Goal: Transaction & Acquisition: Subscribe to service/newsletter

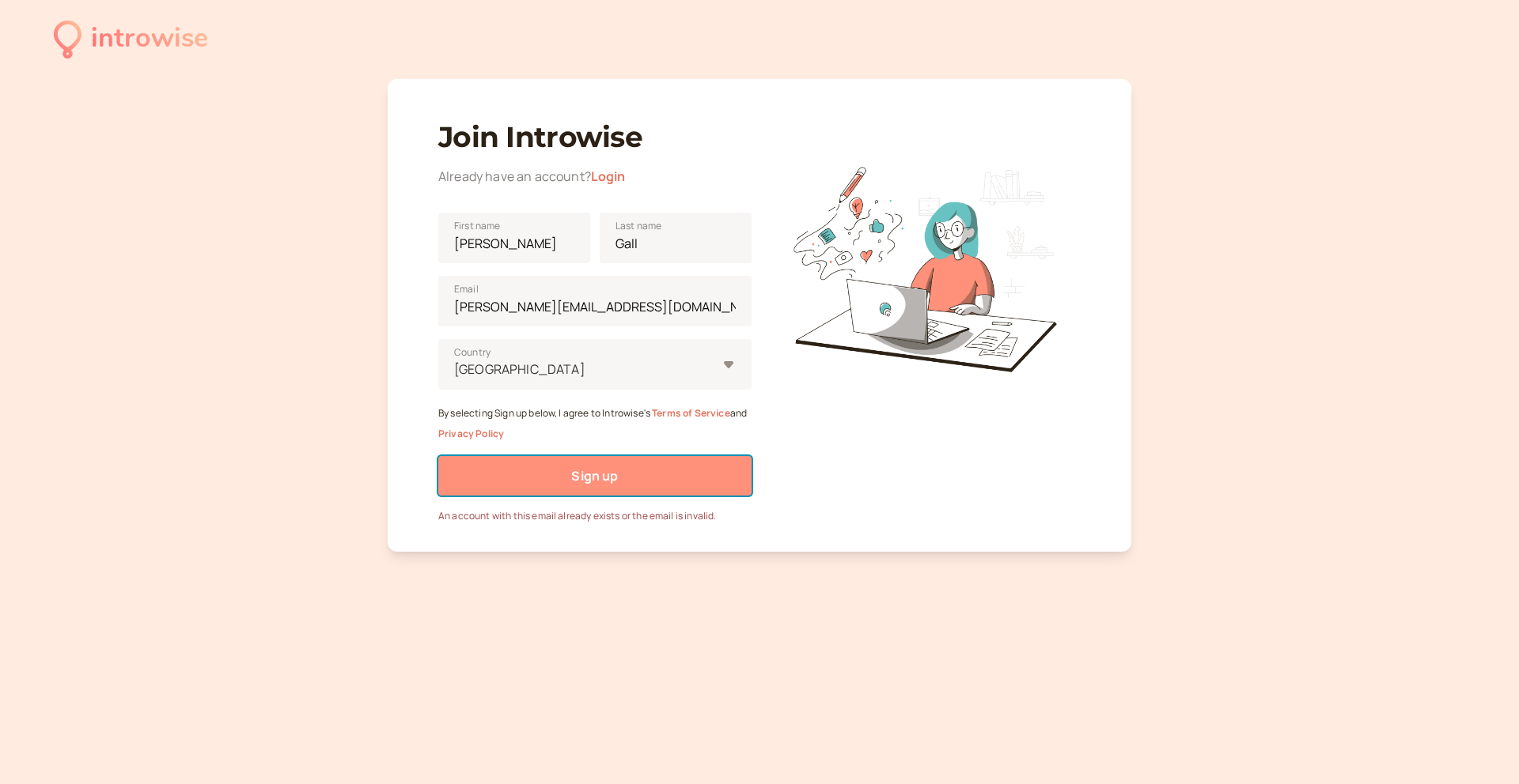
click at [582, 475] on span "Sign up" at bounding box center [595, 476] width 47 height 17
click at [593, 477] on span "Sign up" at bounding box center [595, 476] width 47 height 17
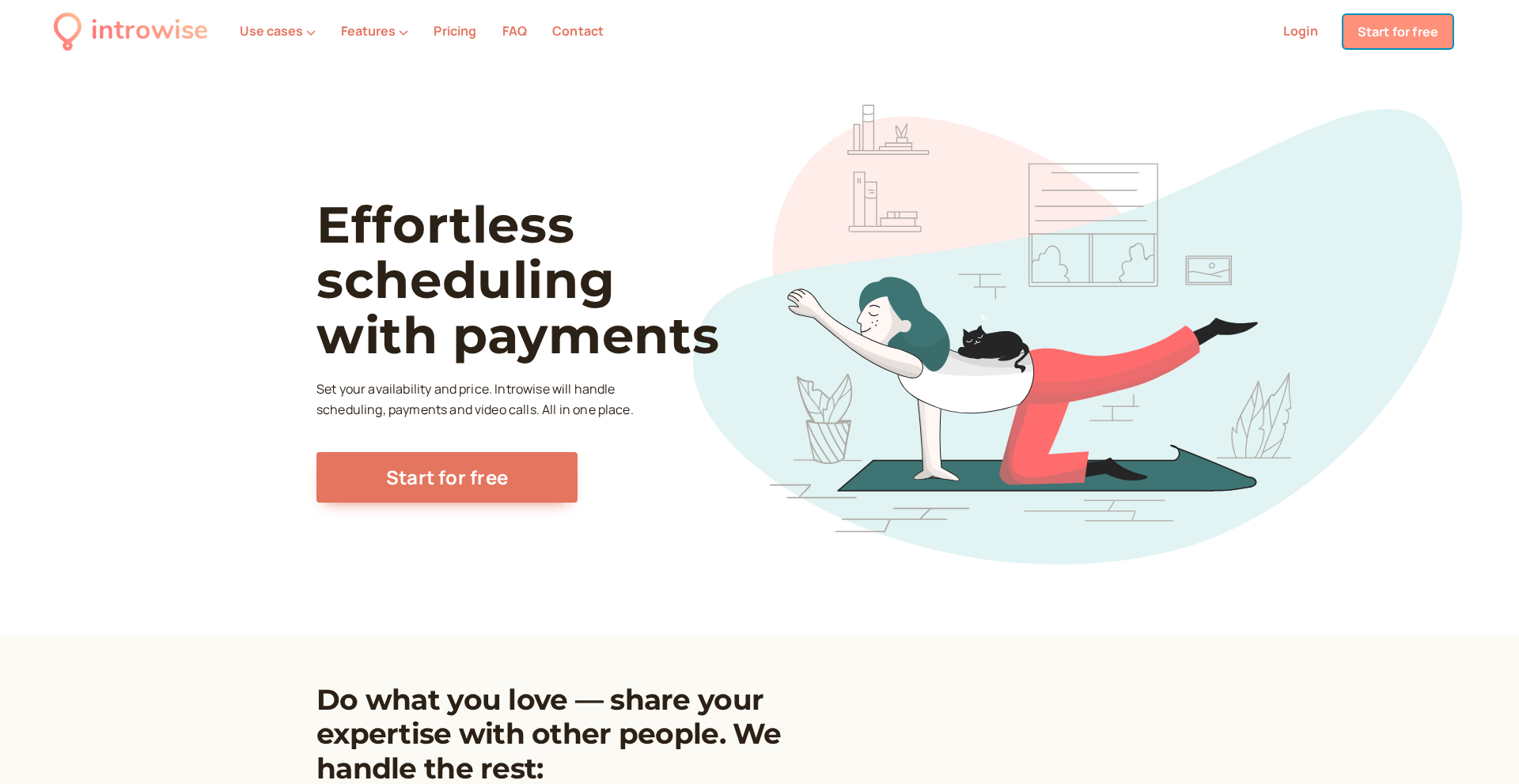
click at [1387, 32] on link "Start for free" at bounding box center [1398, 31] width 109 height 33
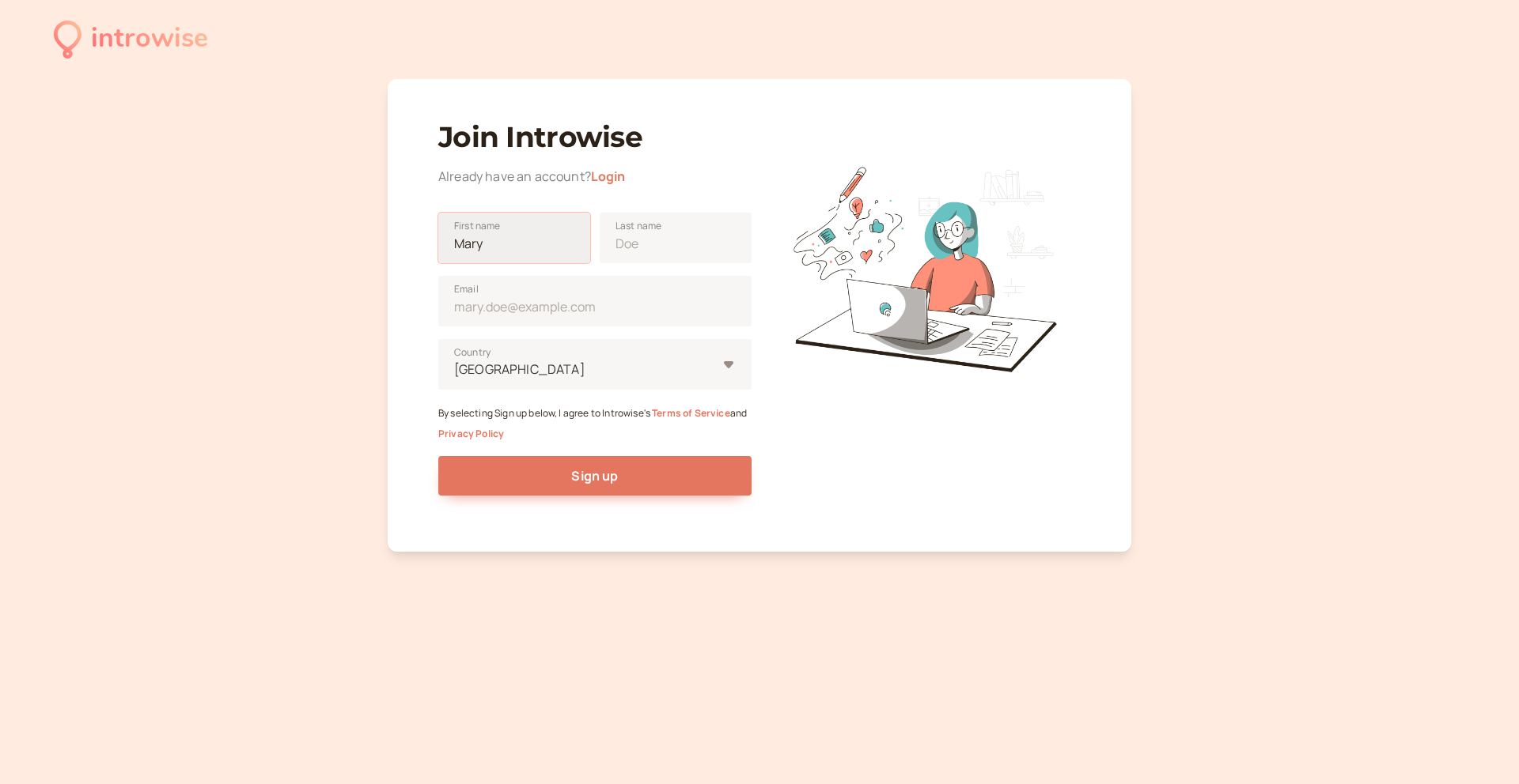
click at [533, 251] on input "First name" at bounding box center [513, 238] width 152 height 51
type input "[PERSON_NAME]"
type input "Gall"
type input "[PERSON_NAME][EMAIL_ADDRESS][DOMAIN_NAME]"
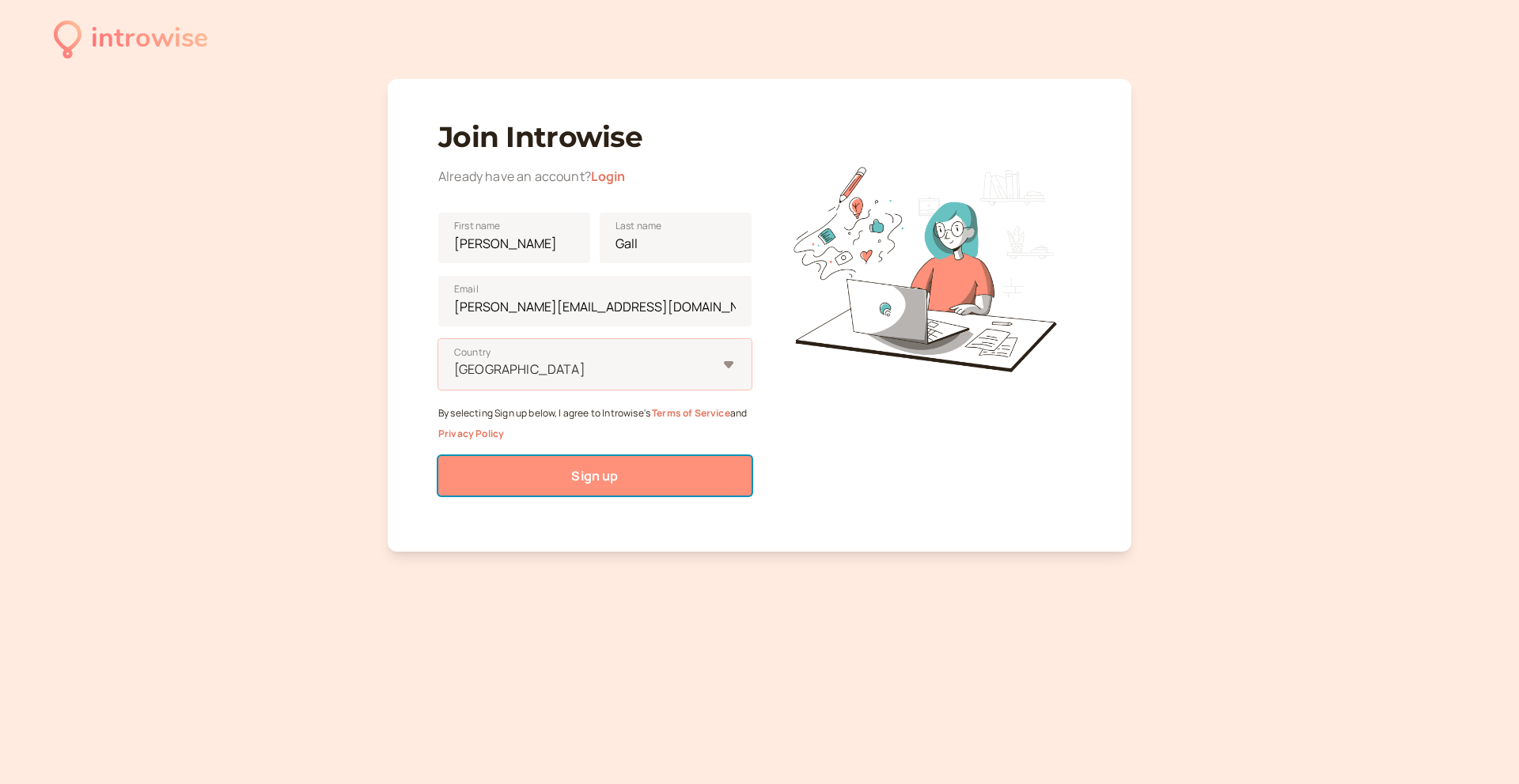
click at [591, 477] on span "Sign up" at bounding box center [595, 476] width 47 height 17
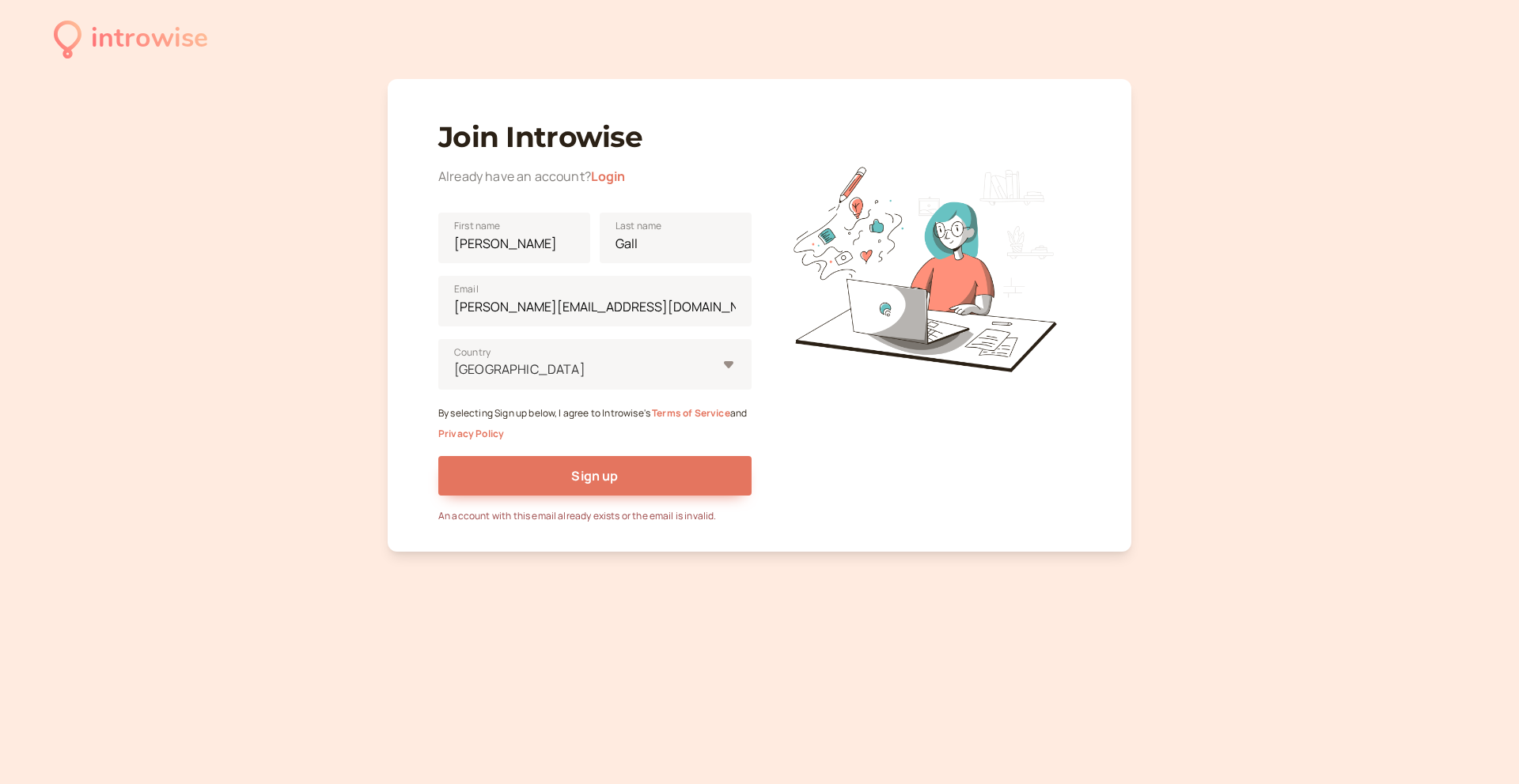
click at [616, 175] on link "Login" at bounding box center [608, 176] width 35 height 17
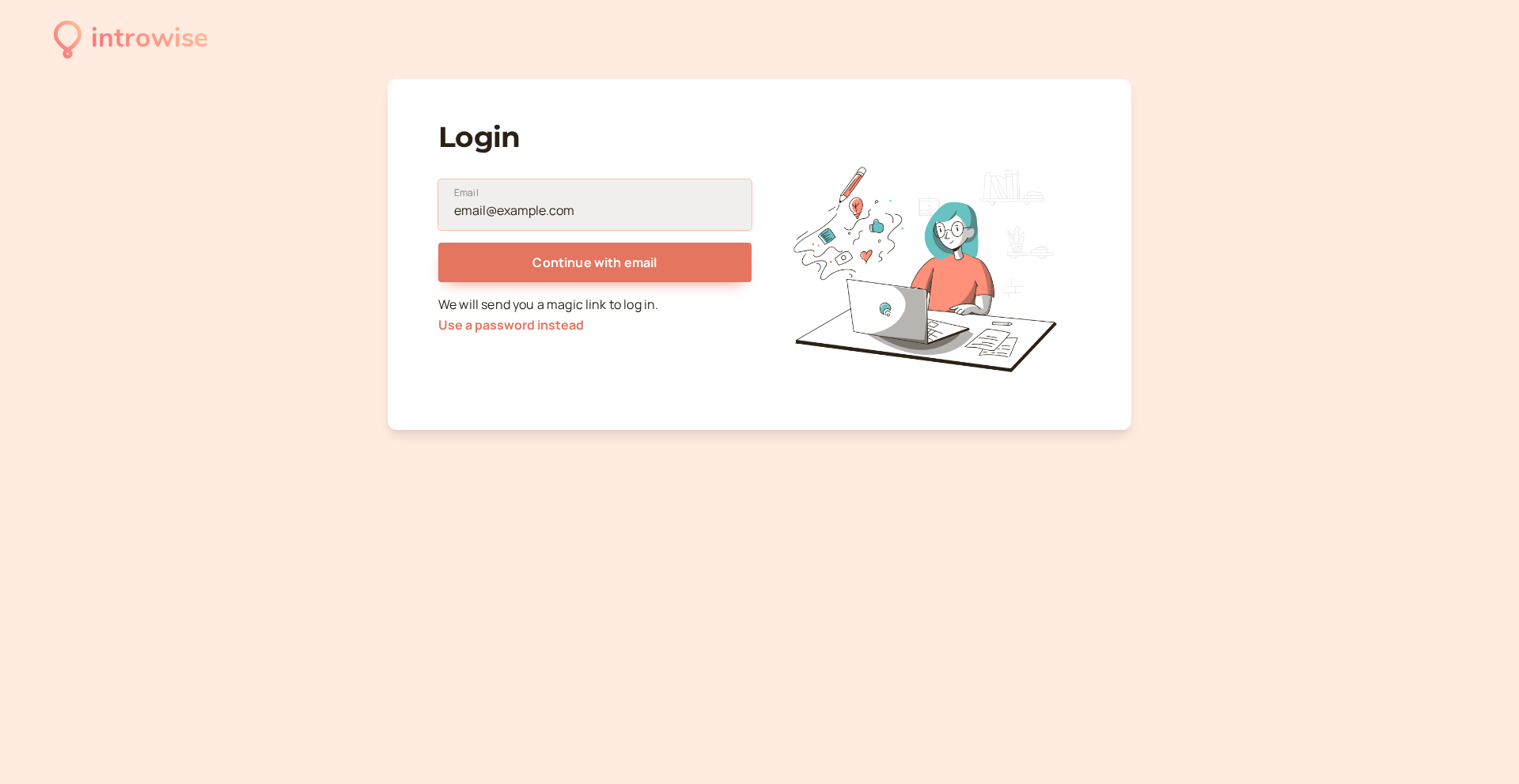
click at [567, 208] on input "Email" at bounding box center [594, 205] width 314 height 51
type input "[PERSON_NAME][EMAIL_ADDRESS][DOMAIN_NAME]"
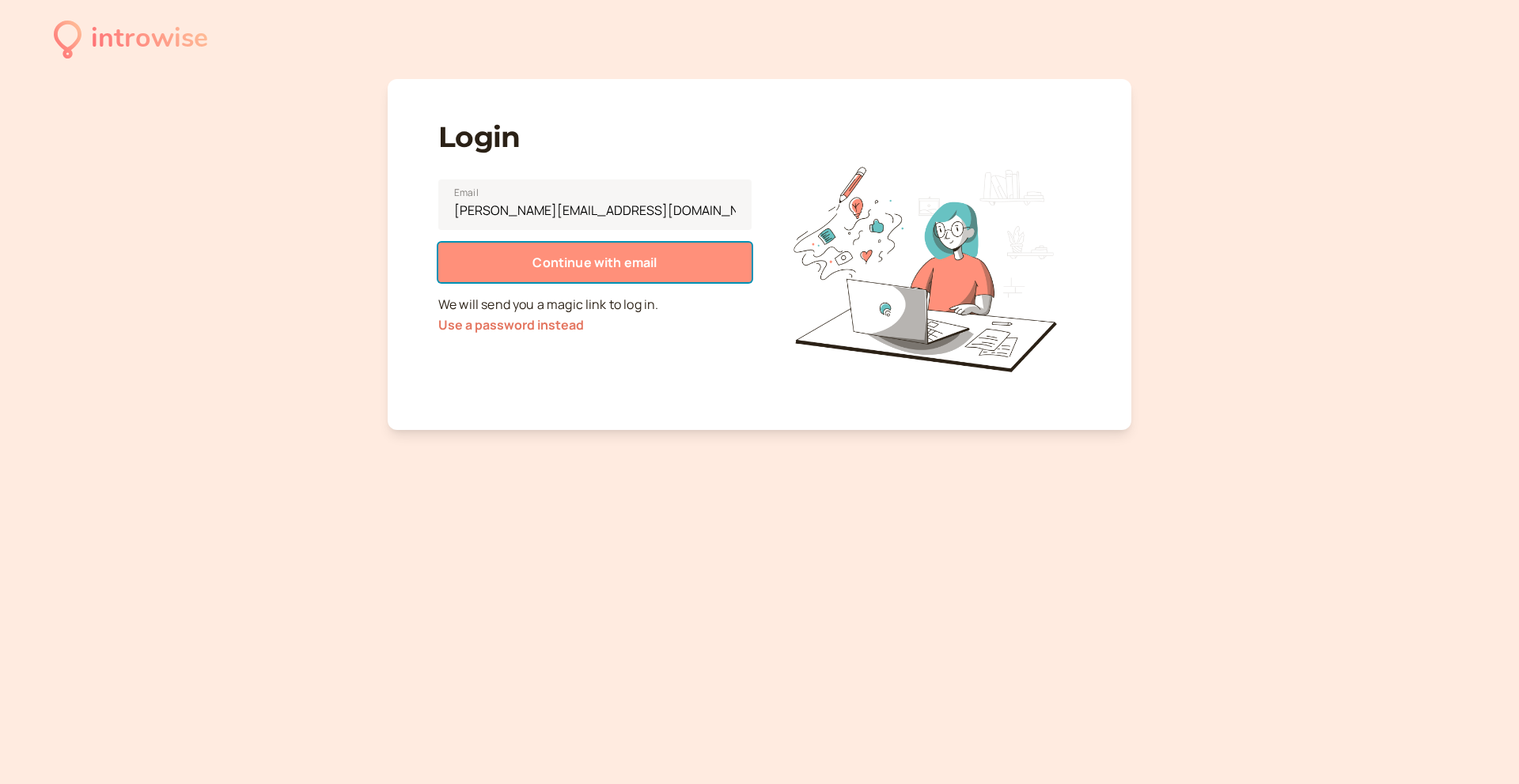
click at [591, 264] on span "Continue with email" at bounding box center [594, 263] width 124 height 17
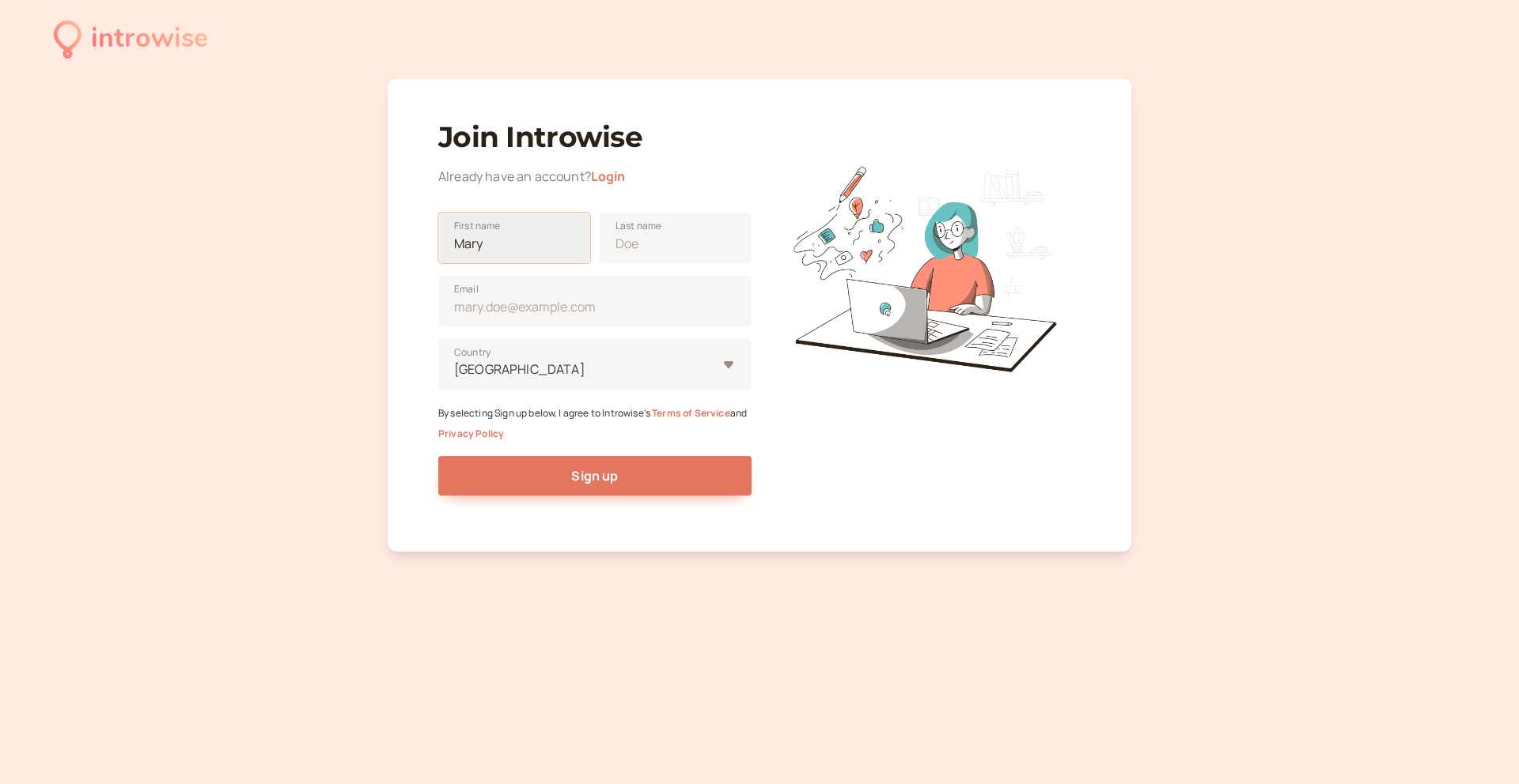
click at [522, 242] on input "First name" at bounding box center [513, 238] width 152 height 51
type input "[PERSON_NAME]"
type input "Gall"
click at [558, 312] on input "le" at bounding box center [594, 301] width 314 height 51
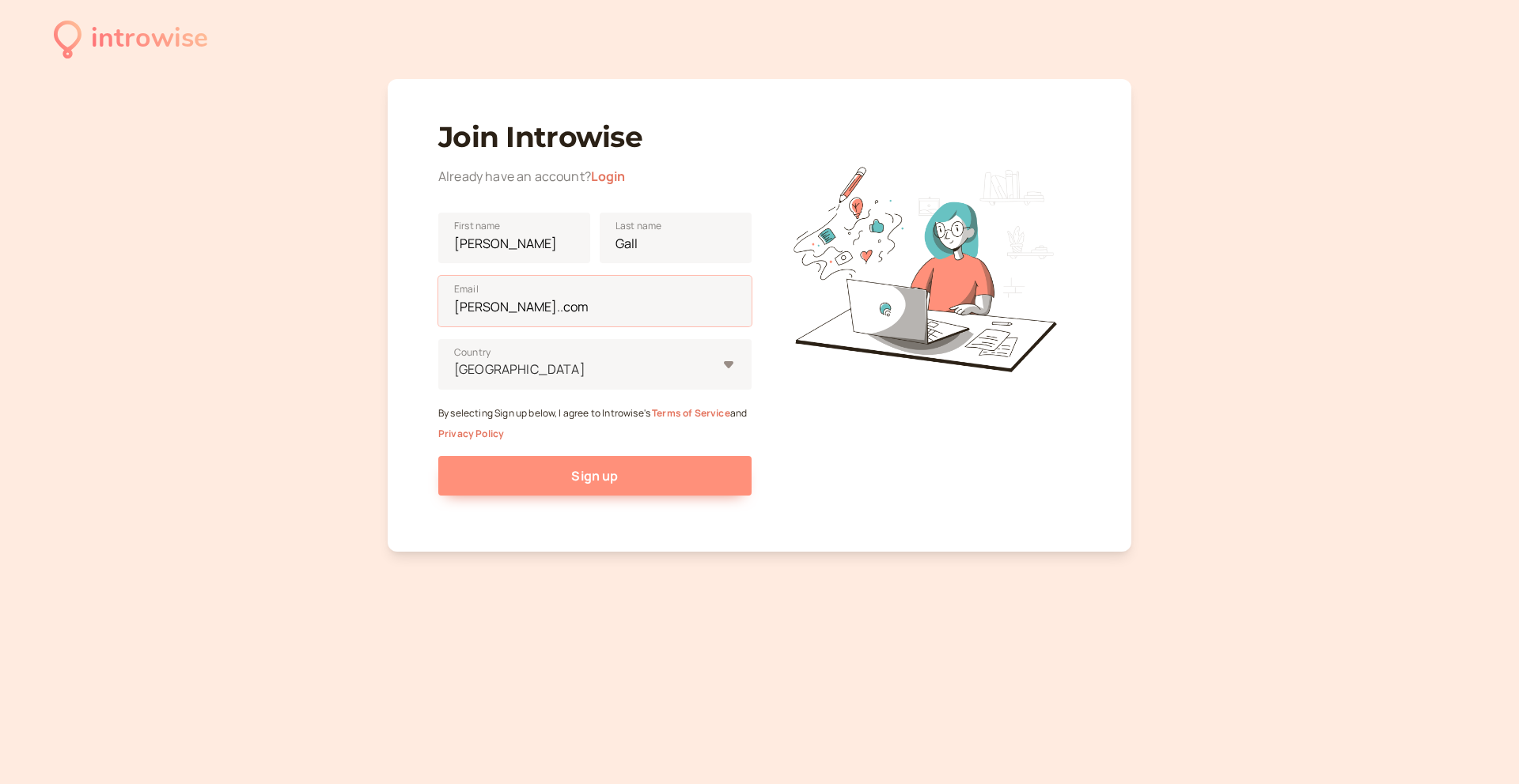
type input "[PERSON_NAME]..com"
click at [589, 475] on span "Sign up" at bounding box center [595, 476] width 47 height 17
click at [609, 479] on span "Sign up" at bounding box center [595, 476] width 47 height 17
click at [585, 482] on span "Sign up" at bounding box center [595, 476] width 47 height 17
